Goal: Register for event/course

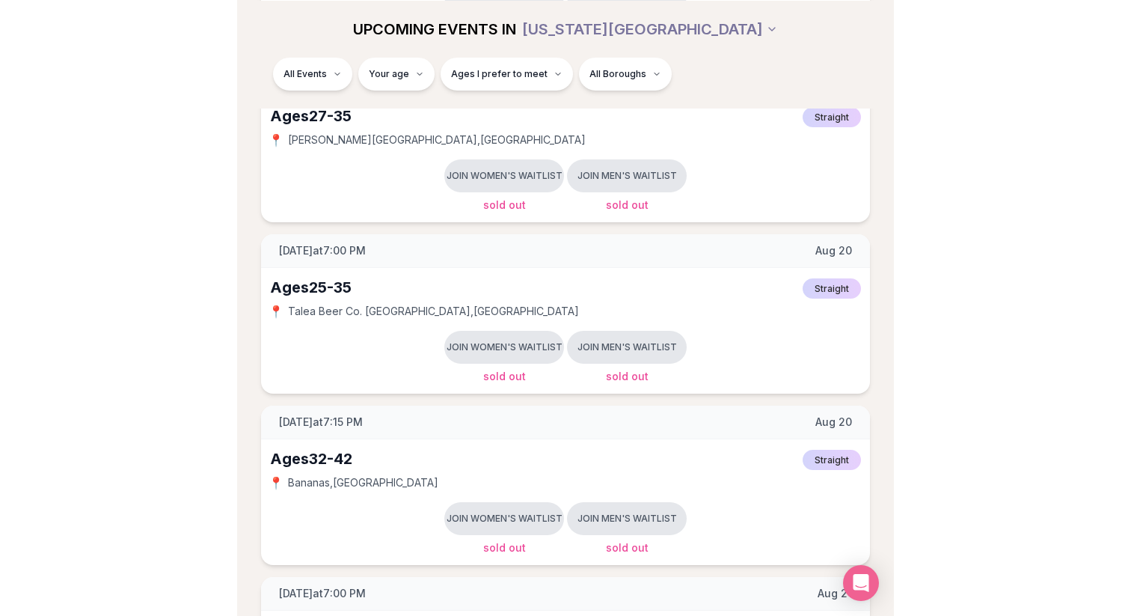
scroll to position [765, 0]
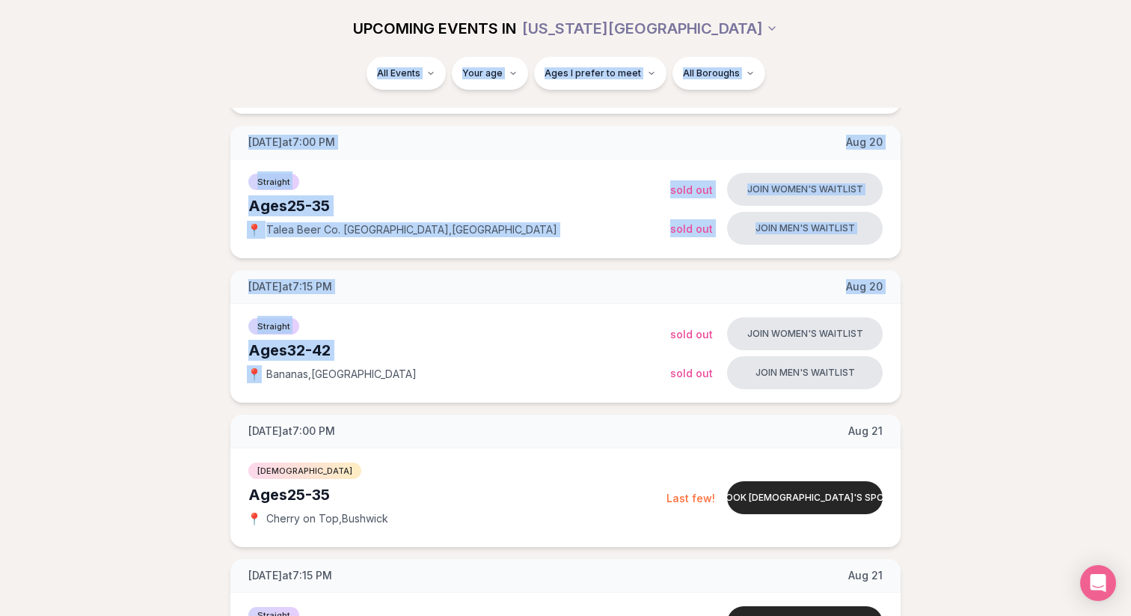
drag, startPoint x: 164, startPoint y: 78, endPoint x: 171, endPoint y: 382, distance: 304.6
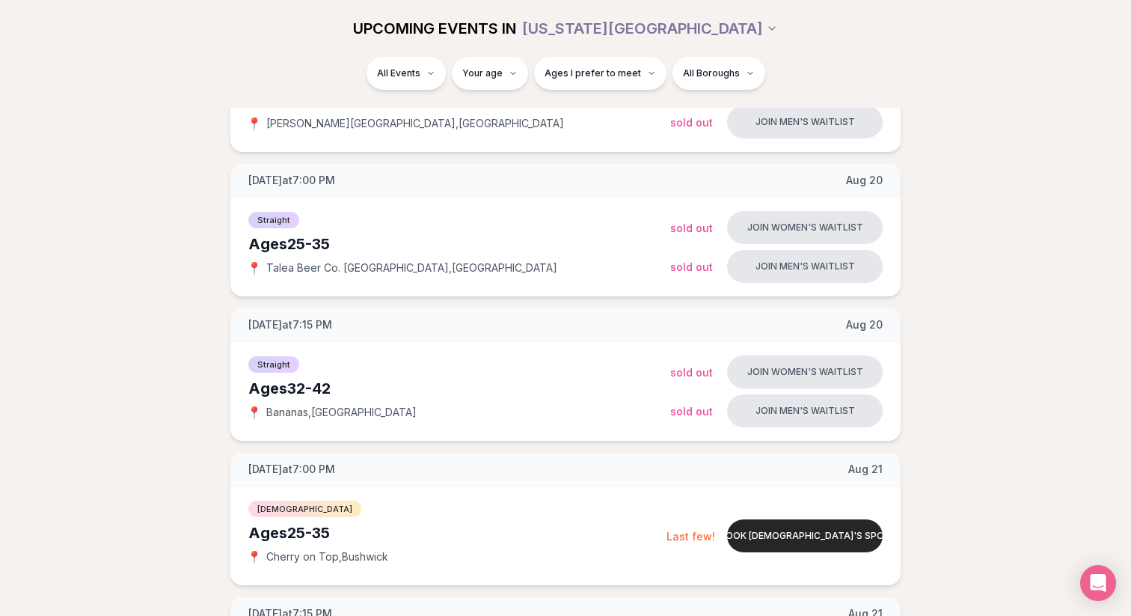
scroll to position [725, 0]
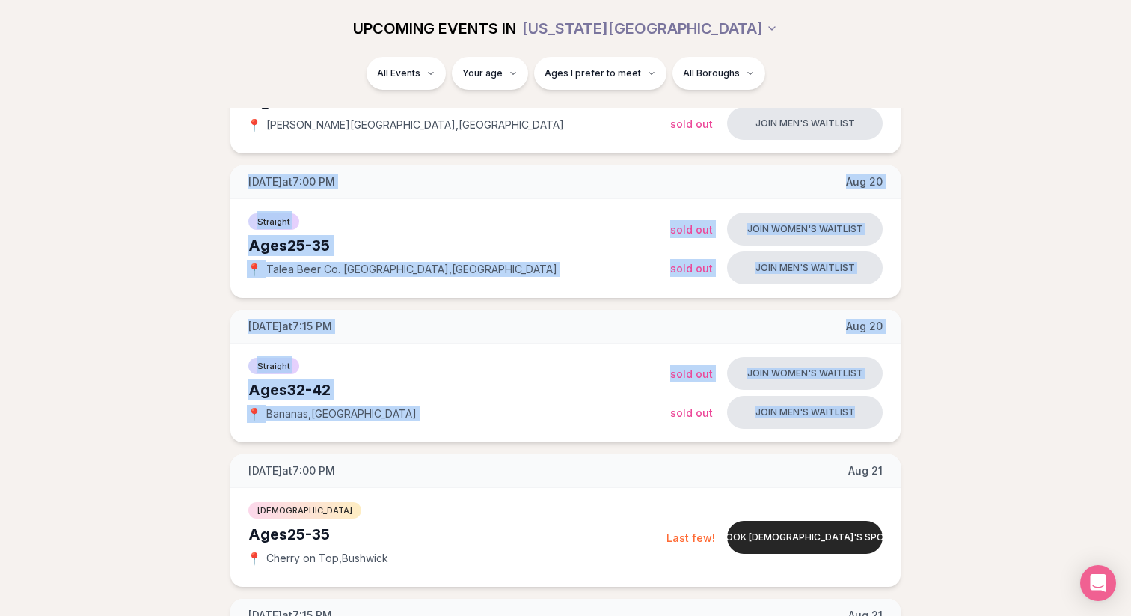
drag, startPoint x: 180, startPoint y: 177, endPoint x: 911, endPoint y: 420, distance: 769.6
drag, startPoint x: 914, startPoint y: 427, endPoint x: 210, endPoint y: 164, distance: 751.7
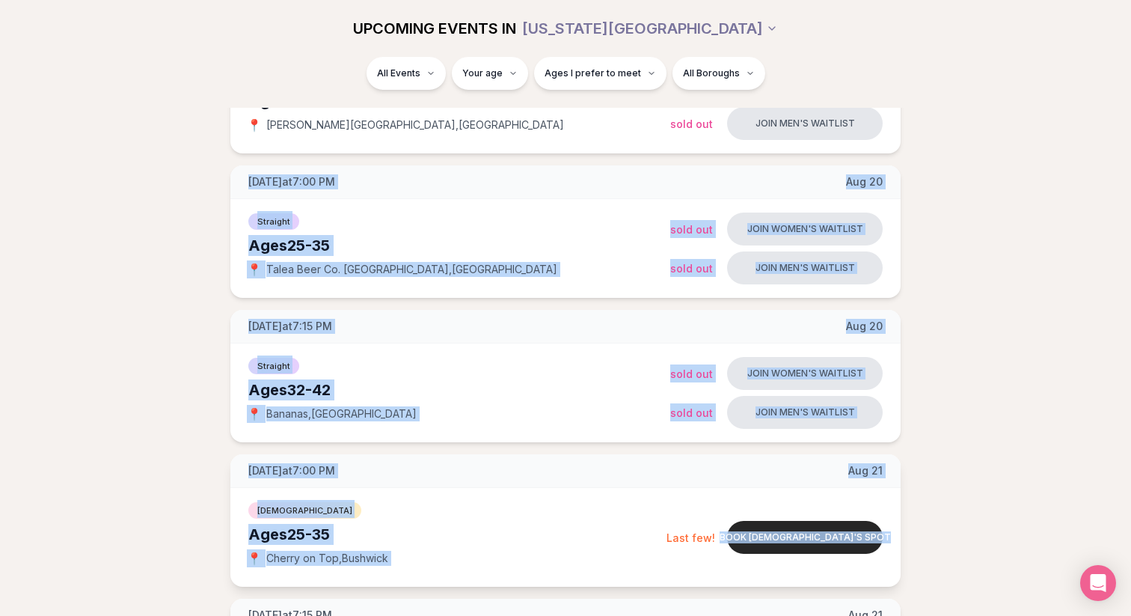
drag, startPoint x: 210, startPoint y: 164, endPoint x: 889, endPoint y: 584, distance: 797.9
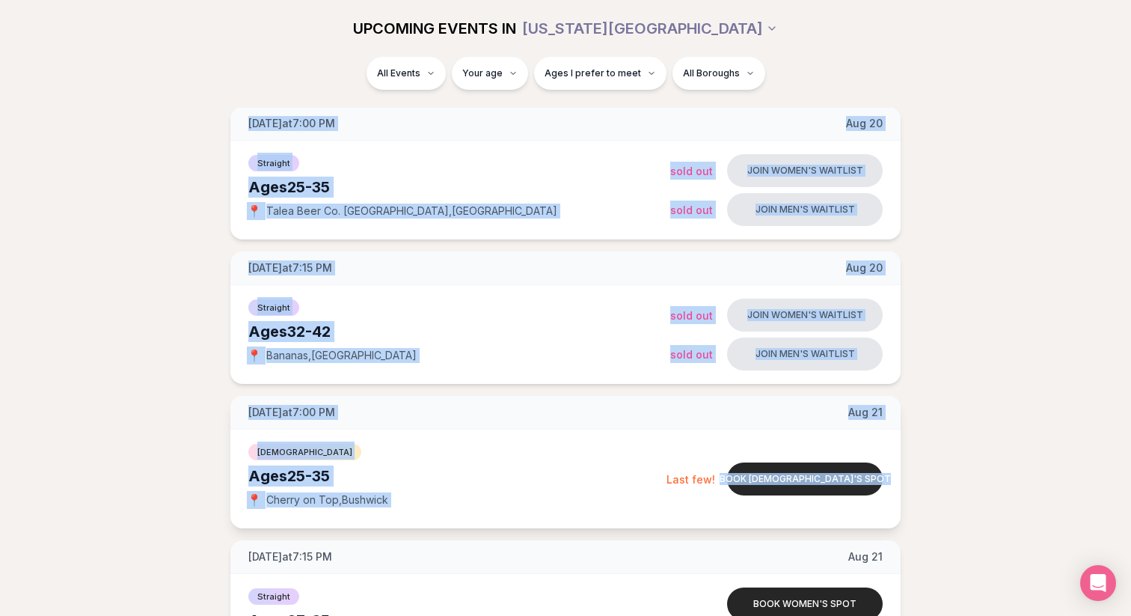
scroll to position [1120, 0]
